Goal: Information Seeking & Learning: Learn about a topic

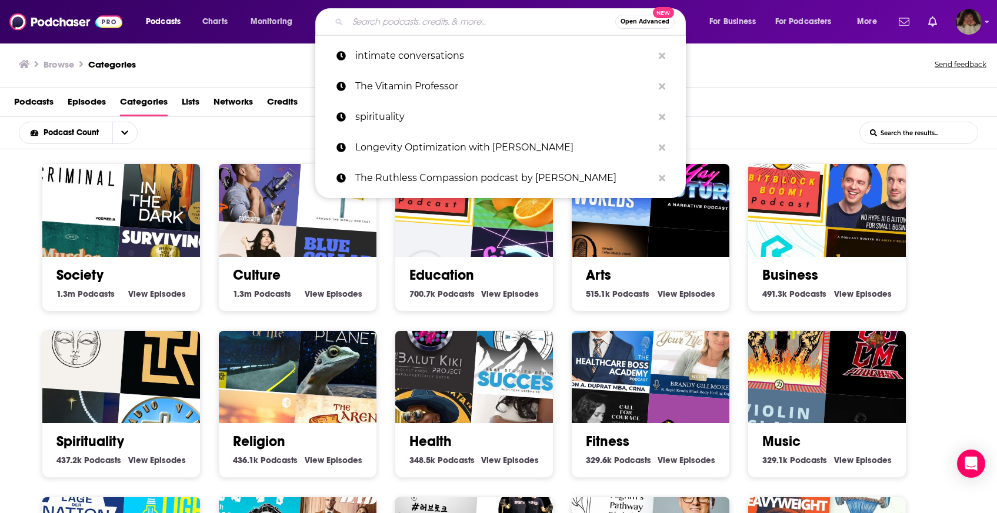
click at [463, 29] on input "Search podcasts, credits, & more..." at bounding box center [482, 21] width 268 height 19
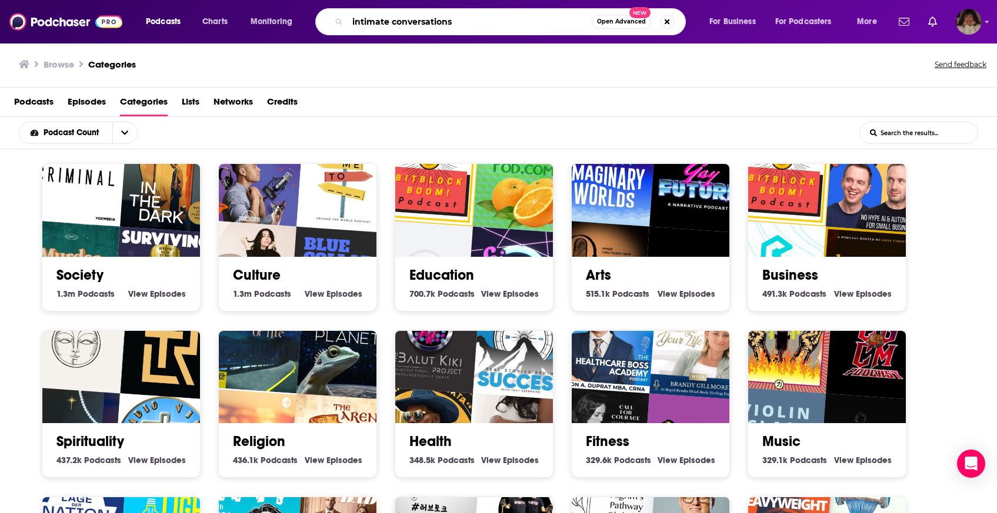
type input "intimate conversations"
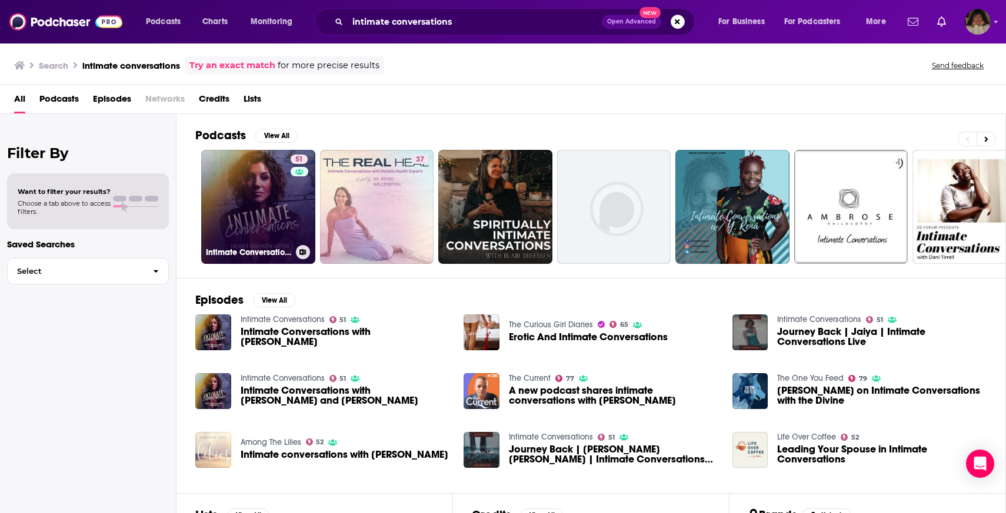
click at [250, 176] on link "51 Intimate Conversations" at bounding box center [258, 207] width 114 height 114
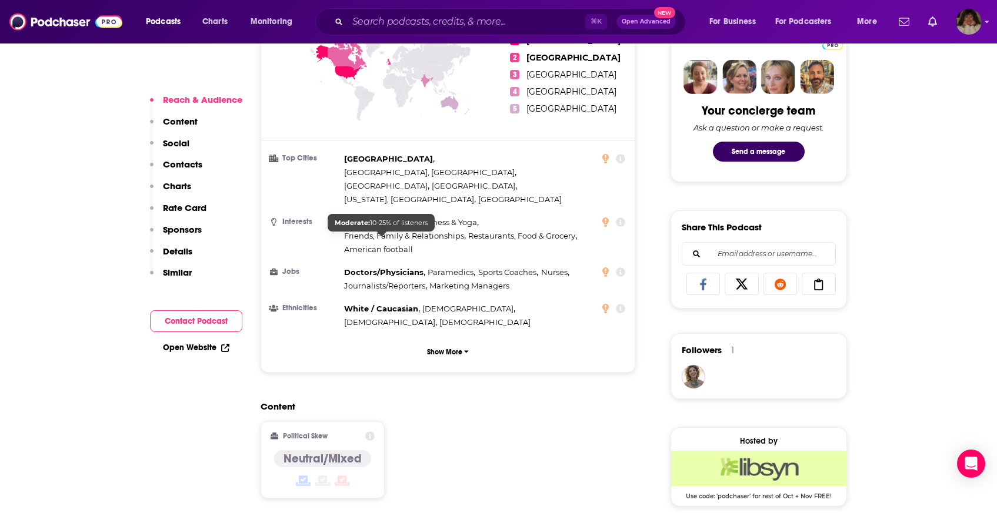
scroll to position [513, 0]
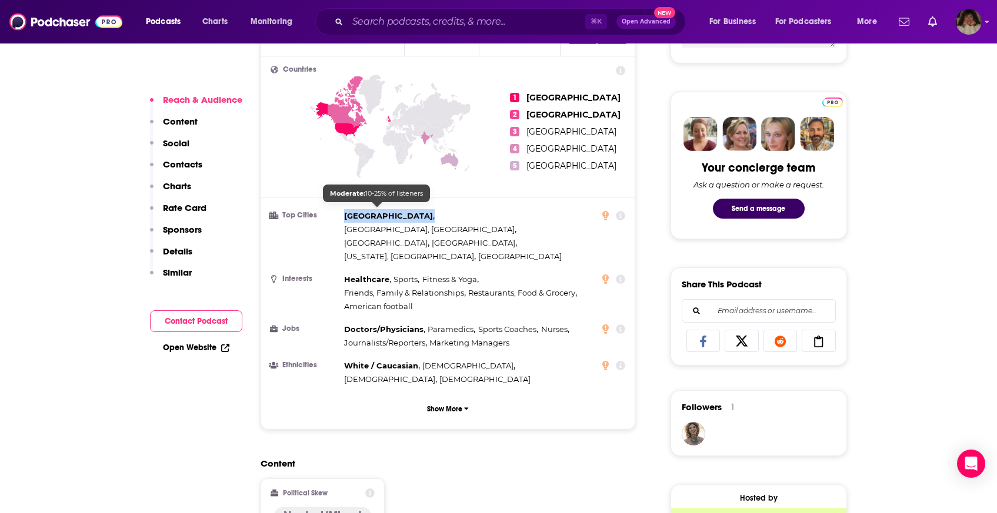
drag, startPoint x: 412, startPoint y: 208, endPoint x: 359, endPoint y: 213, distance: 52.6
click at [342, 212] on li "Top Cities [GEOGRAPHIC_DATA] , [GEOGRAPHIC_DATA], [GEOGRAPHIC_DATA] , [GEOGRAPH…" at bounding box center [447, 236] width 355 height 54
drag, startPoint x: 463, startPoint y: 211, endPoint x: 416, endPoint y: 209, distance: 47.1
click at [416, 225] on span "[GEOGRAPHIC_DATA], [GEOGRAPHIC_DATA]" at bounding box center [429, 229] width 171 height 9
drag, startPoint x: 408, startPoint y: 209, endPoint x: 348, endPoint y: 215, distance: 60.2
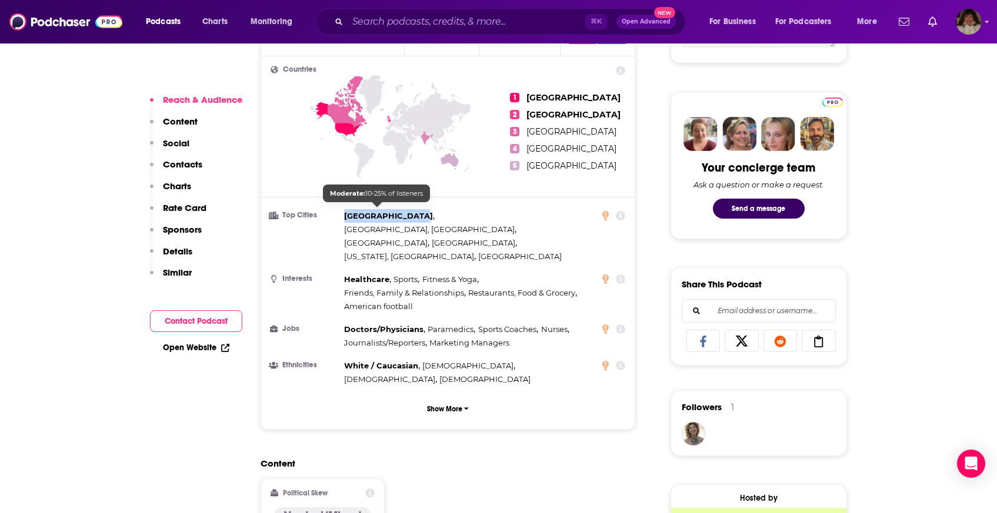
click at [343, 213] on li "Top Cities [GEOGRAPHIC_DATA] , [GEOGRAPHIC_DATA], [GEOGRAPHIC_DATA] , [GEOGRAPH…" at bounding box center [447, 236] width 355 height 54
copy span "Baile Átha Cliat"
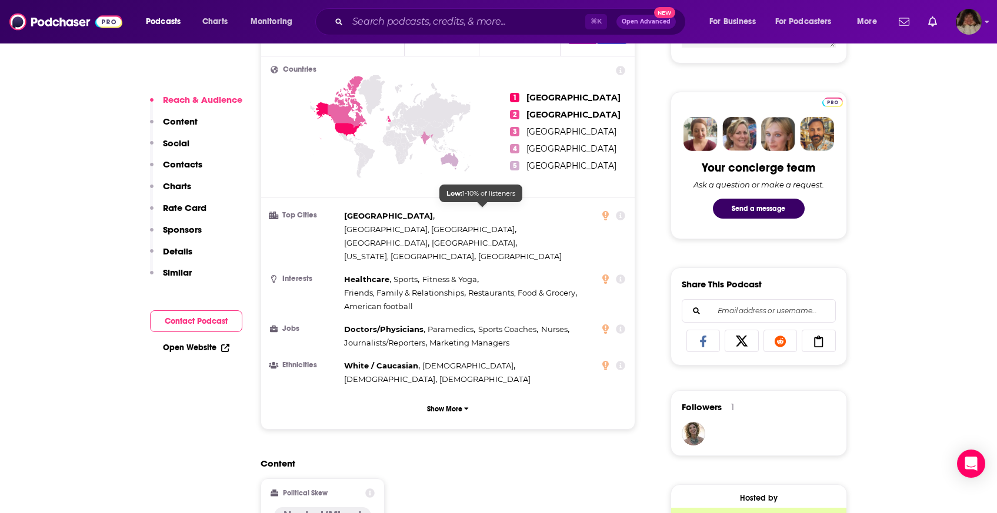
click at [428, 235] on ul "Top Cities [GEOGRAPHIC_DATA] , [GEOGRAPHIC_DATA], [GEOGRAPHIC_DATA] , [GEOGRAPH…" at bounding box center [447, 297] width 355 height 177
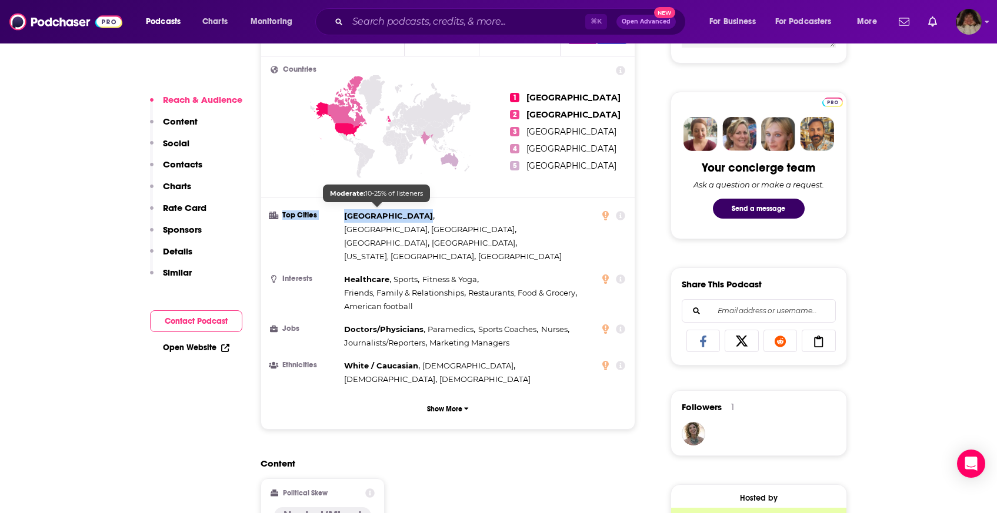
drag, startPoint x: 410, startPoint y: 211, endPoint x: 339, endPoint y: 210, distance: 71.2
click at [339, 210] on li "Top Cities [GEOGRAPHIC_DATA] , [GEOGRAPHIC_DATA], [GEOGRAPHIC_DATA] , [GEOGRAPH…" at bounding box center [447, 236] width 355 height 54
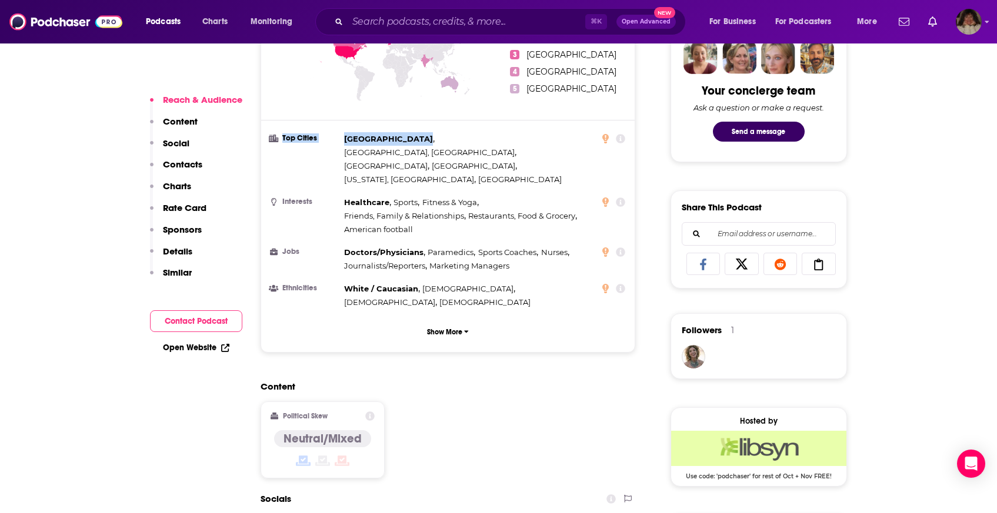
scroll to position [680, 0]
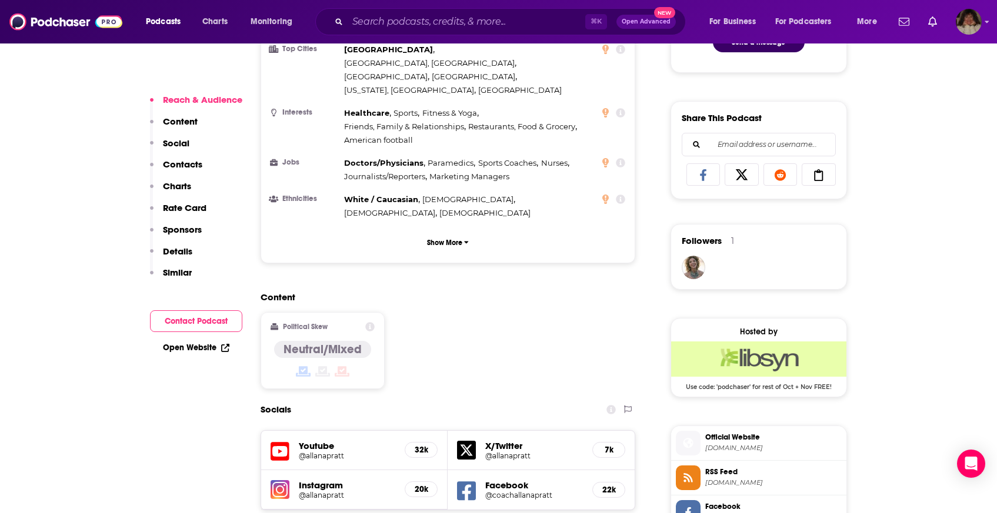
click at [359, 342] on h4 "Neutral/Mixed" at bounding box center [322, 349] width 78 height 15
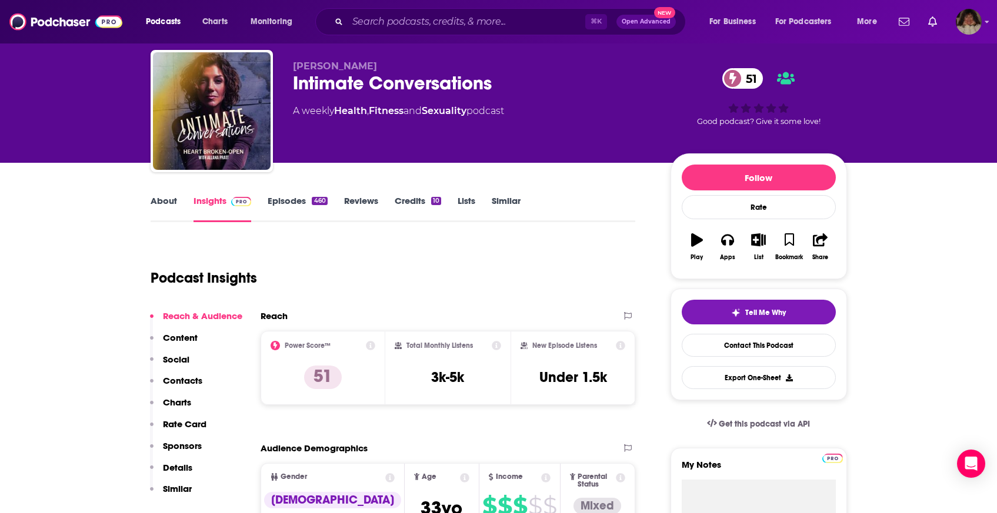
scroll to position [87, 0]
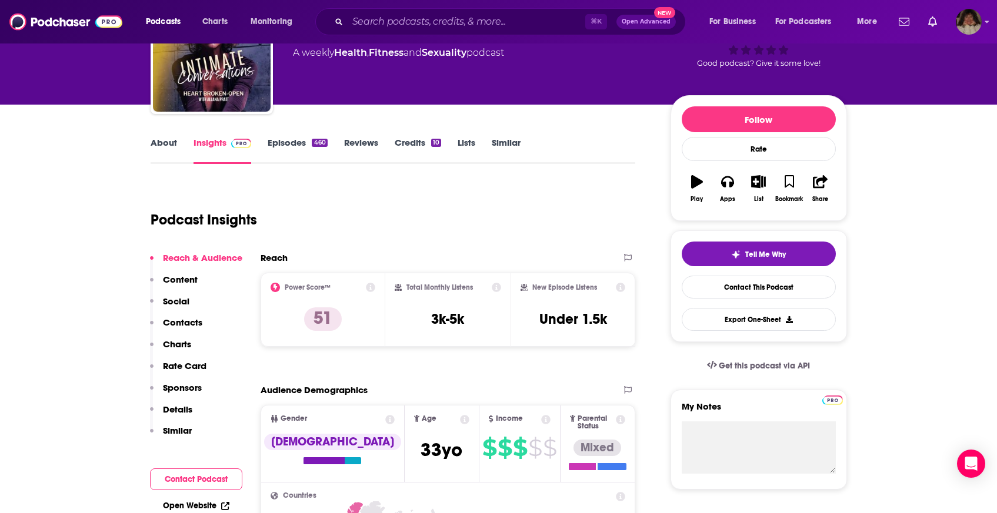
click at [403, 146] on link "Credits 10" at bounding box center [418, 150] width 46 height 27
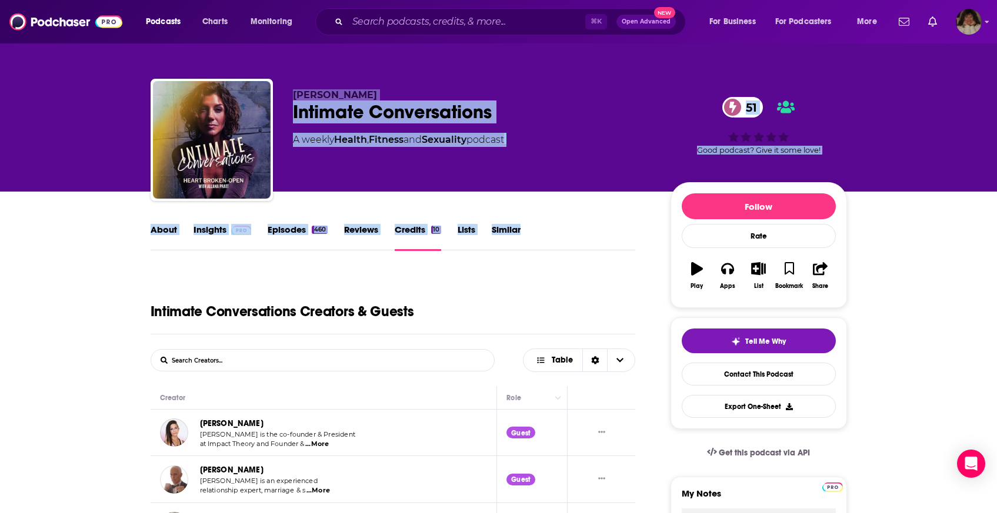
drag, startPoint x: 539, startPoint y: 239, endPoint x: 64, endPoint y: 123, distance: 489.6
